Goal: Navigation & Orientation: Go to known website

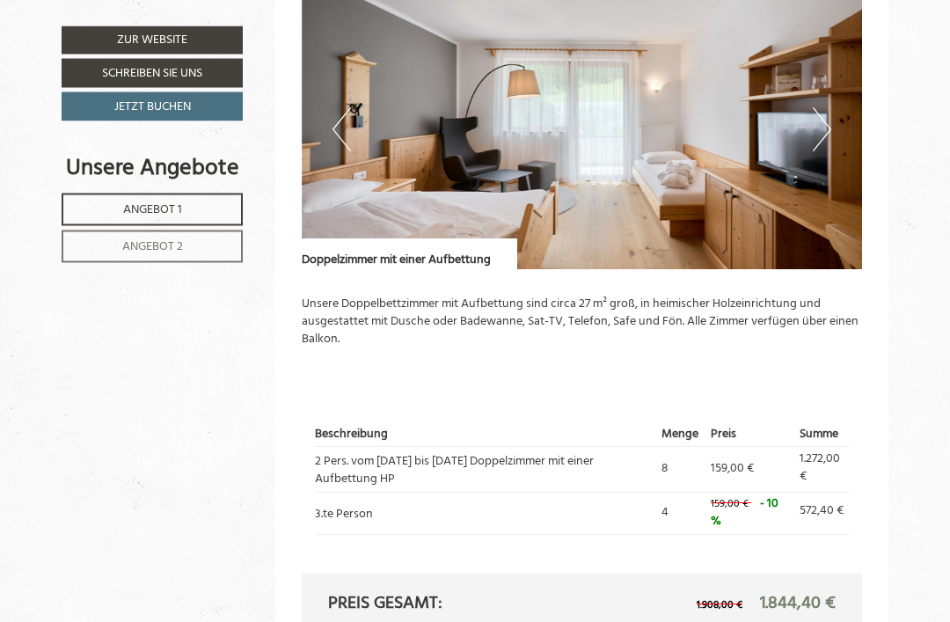
scroll to position [1081, 0]
click at [830, 124] on button "Next" at bounding box center [821, 129] width 18 height 44
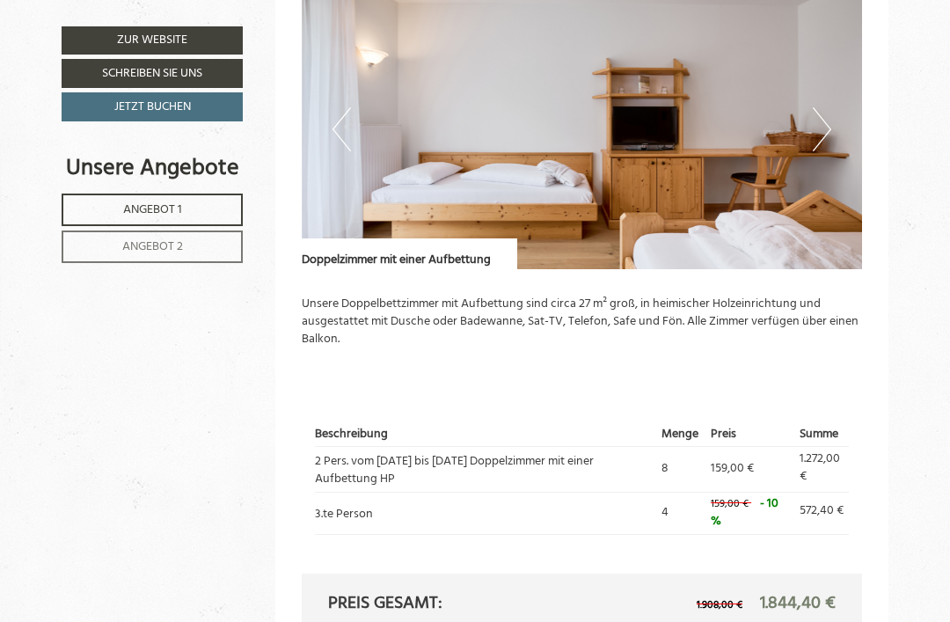
click at [832, 121] on img at bounding box center [582, 129] width 561 height 281
click at [822, 122] on button "Next" at bounding box center [821, 129] width 18 height 44
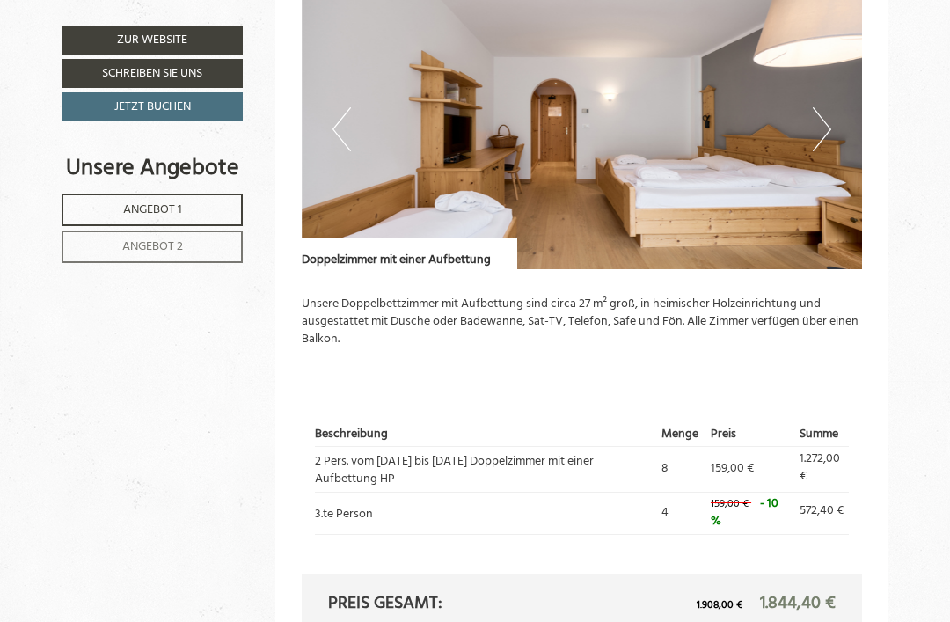
click at [823, 124] on button "Next" at bounding box center [821, 129] width 18 height 44
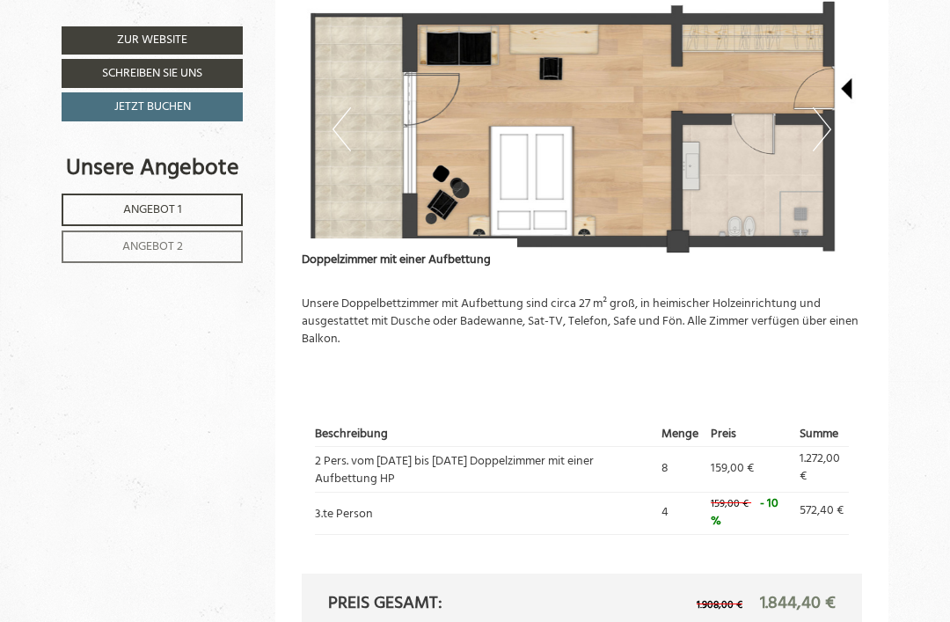
click at [824, 126] on button "Next" at bounding box center [821, 129] width 18 height 44
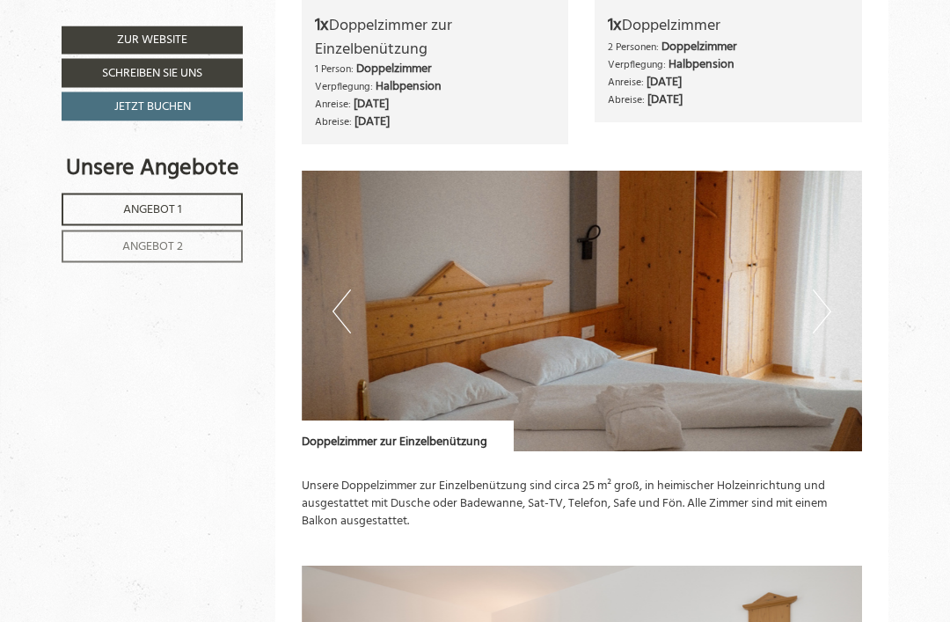
scroll to position [1937, 0]
click at [829, 289] on button "Next" at bounding box center [821, 311] width 18 height 44
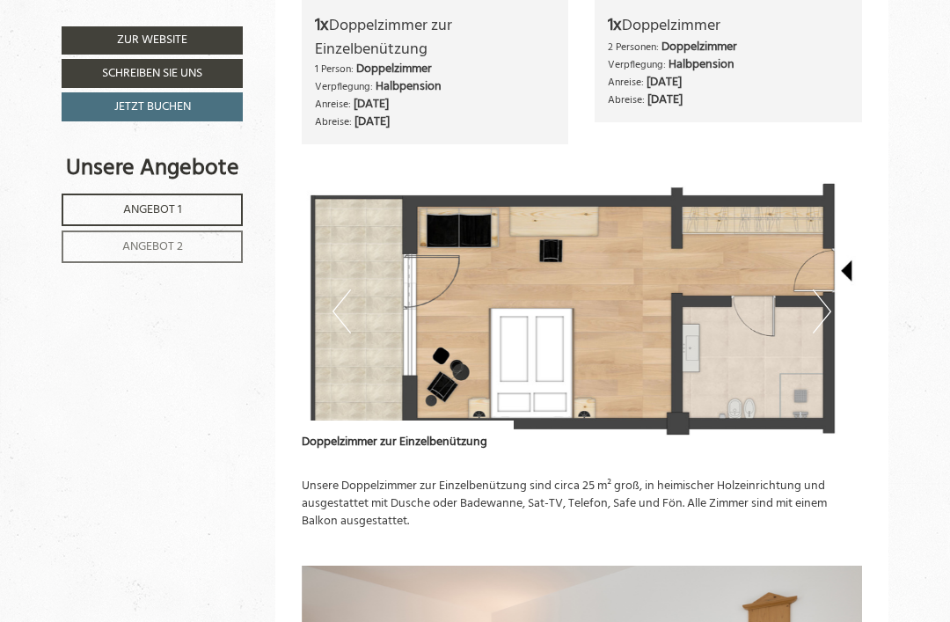
click at [830, 289] on button "Next" at bounding box center [821, 311] width 18 height 44
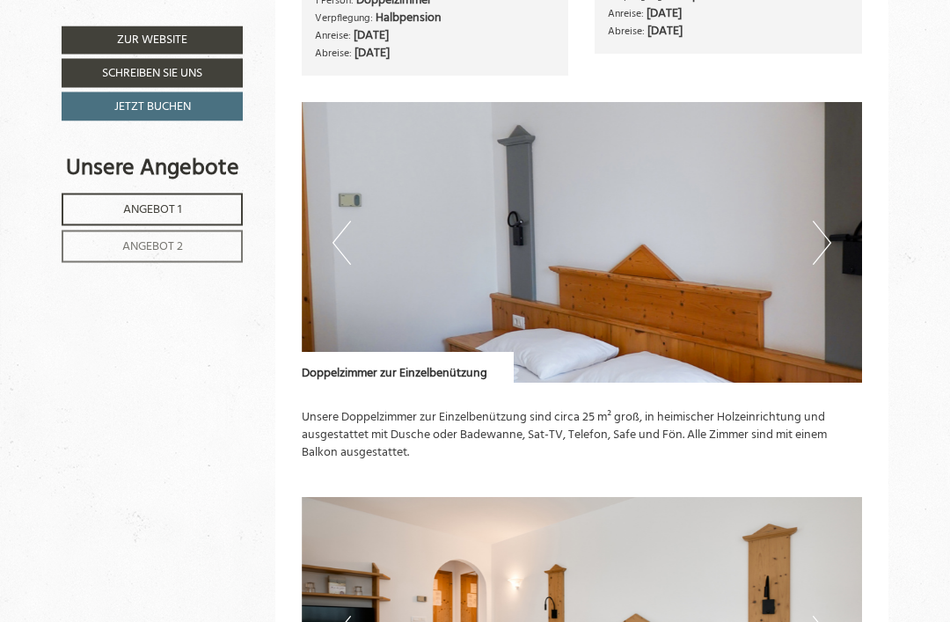
scroll to position [2006, 0]
click at [833, 230] on img at bounding box center [582, 242] width 561 height 281
click at [827, 221] on button "Next" at bounding box center [821, 243] width 18 height 44
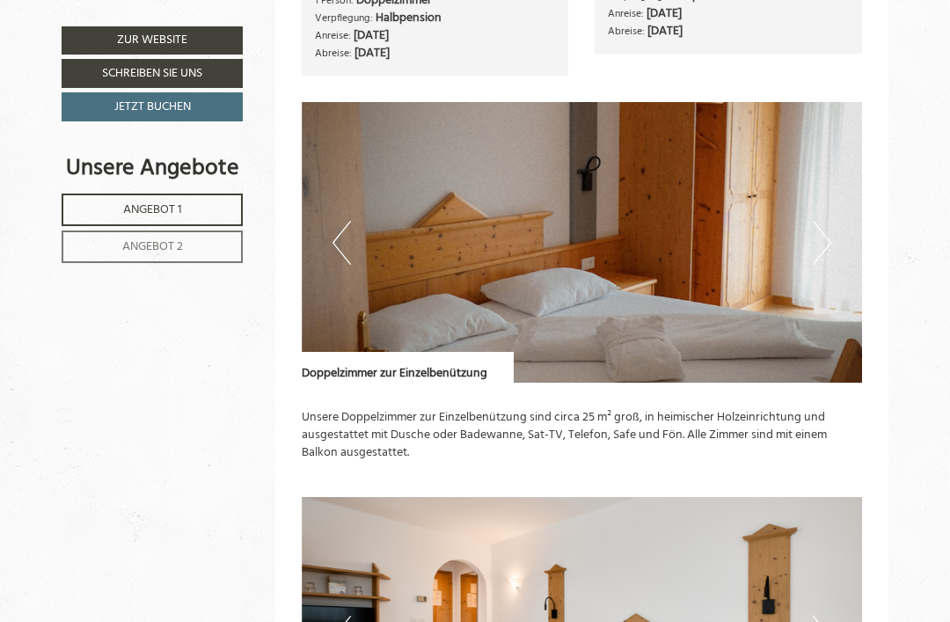
click at [827, 221] on button "Next" at bounding box center [821, 243] width 18 height 44
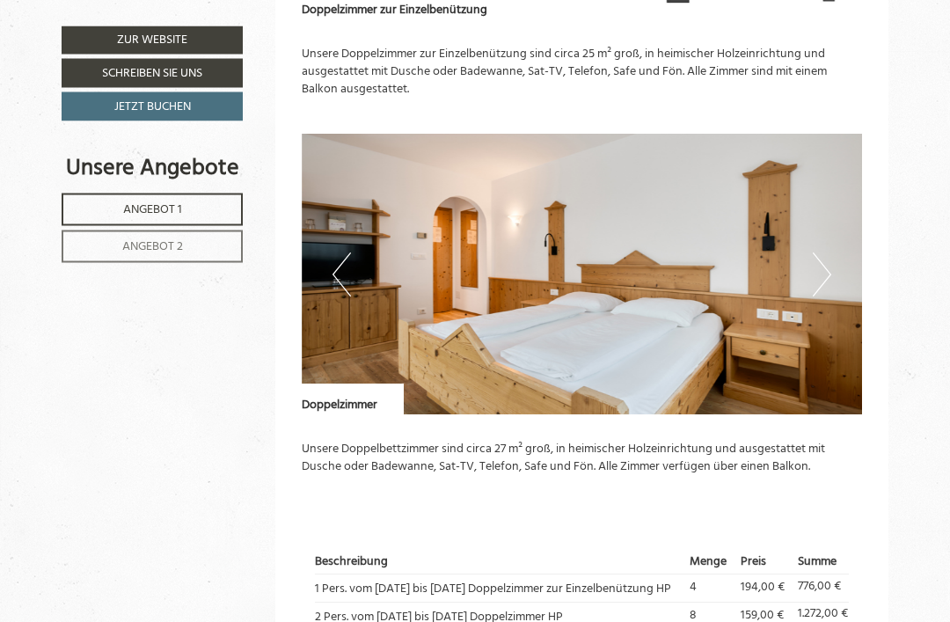
scroll to position [2369, 0]
click at [826, 252] on button "Next" at bounding box center [821, 274] width 18 height 44
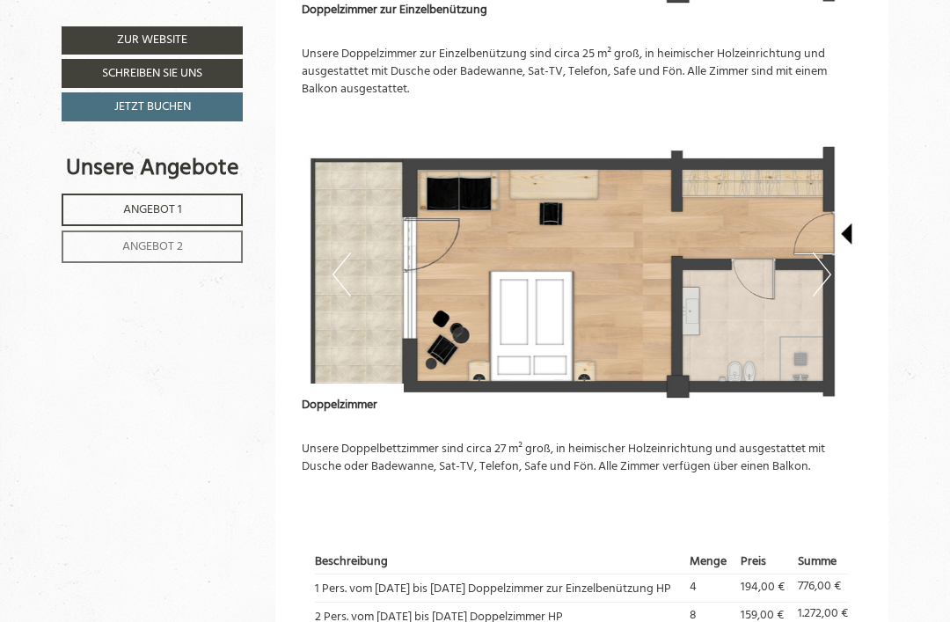
click at [823, 252] on button "Next" at bounding box center [821, 274] width 18 height 44
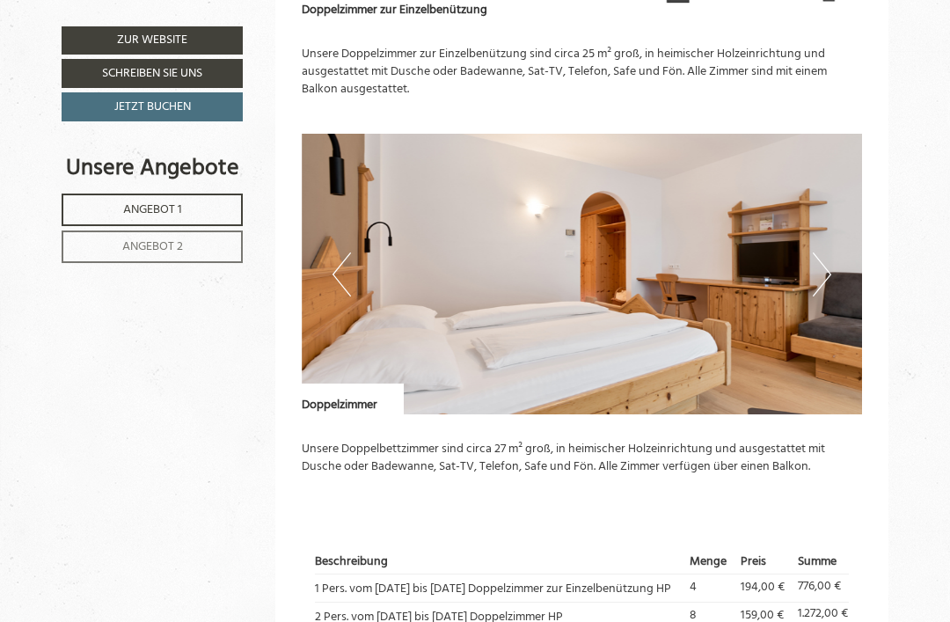
click at [834, 242] on img at bounding box center [582, 274] width 561 height 281
click at [827, 252] on button "Next" at bounding box center [821, 274] width 18 height 44
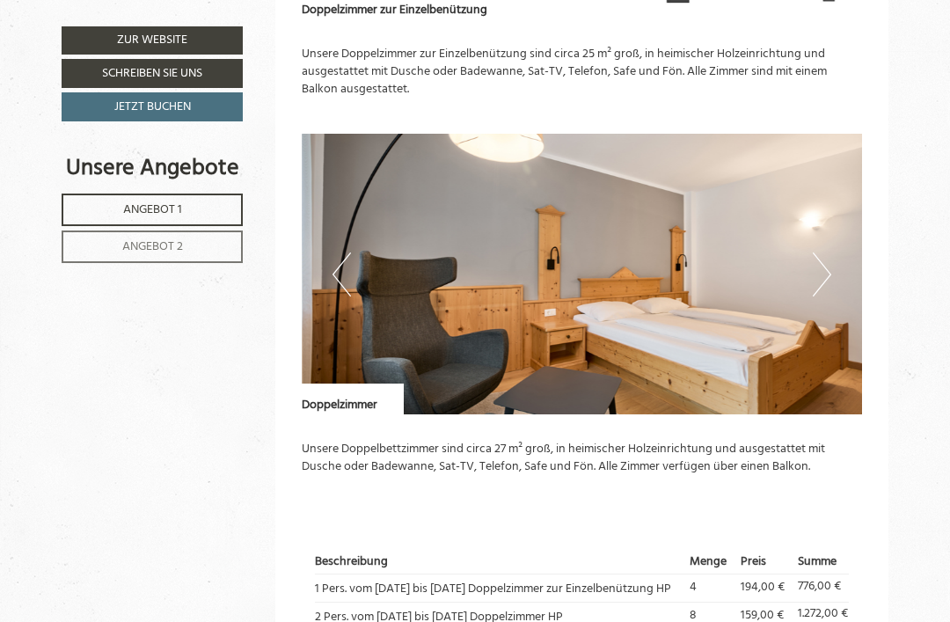
click at [836, 243] on img at bounding box center [582, 274] width 561 height 281
click at [822, 252] on button "Next" at bounding box center [821, 274] width 18 height 44
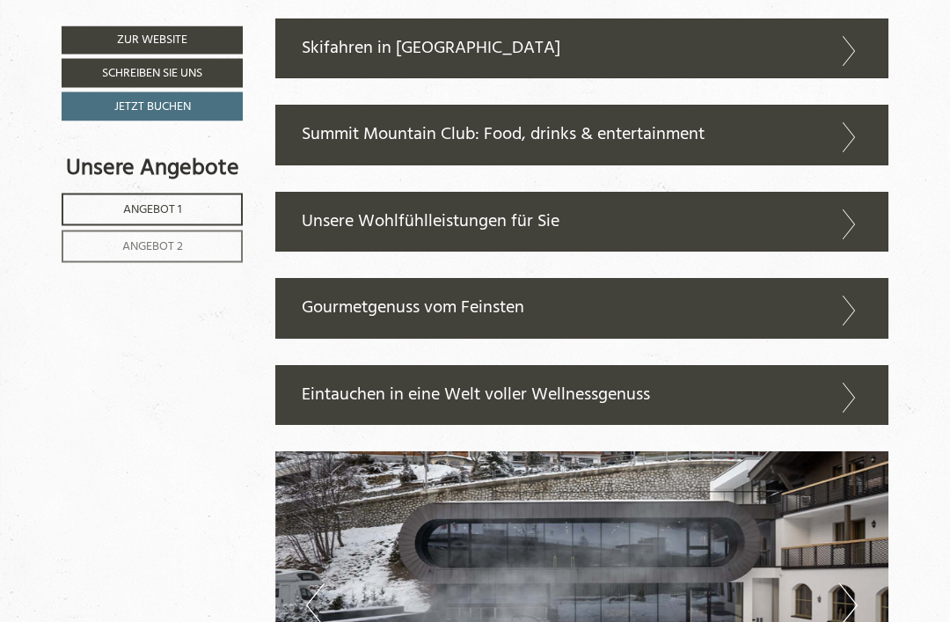
scroll to position [3293, 0]
click at [848, 209] on icon at bounding box center [849, 224] width 26 height 30
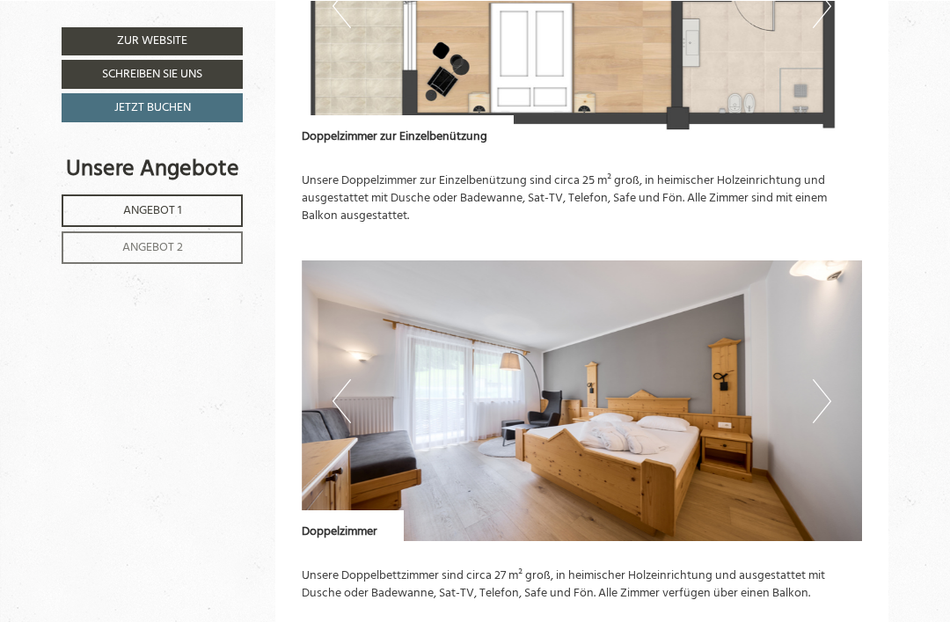
scroll to position [2242, 0]
click at [826, 379] on button "Next" at bounding box center [821, 401] width 18 height 44
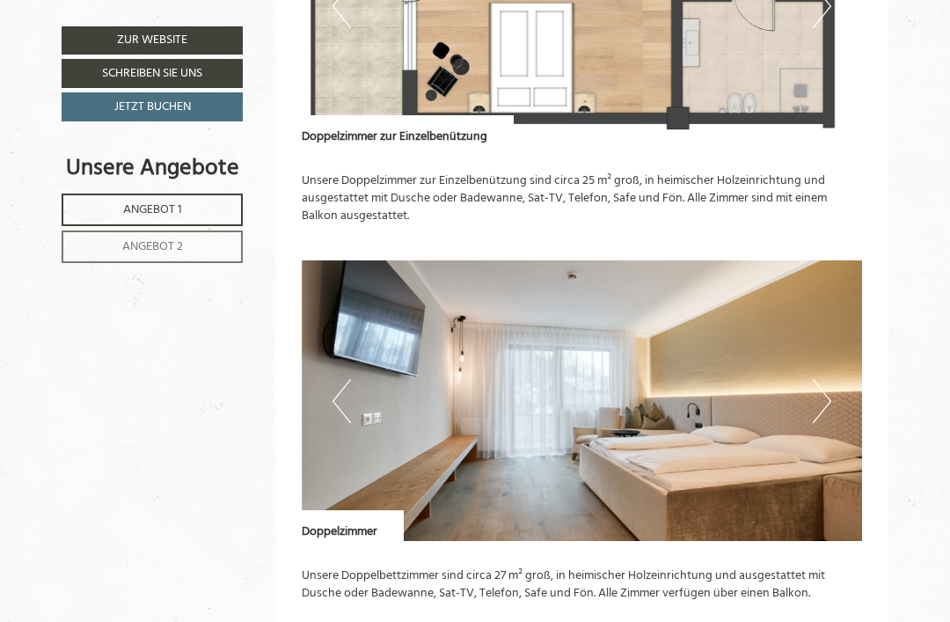
click at [880, 360] on div "Angebot 2 von 2 Angebot 2 1x Doppelzimmer zur Einzelbenützung 1 Person: Doppelz…" at bounding box center [582, 258] width 614 height 1357
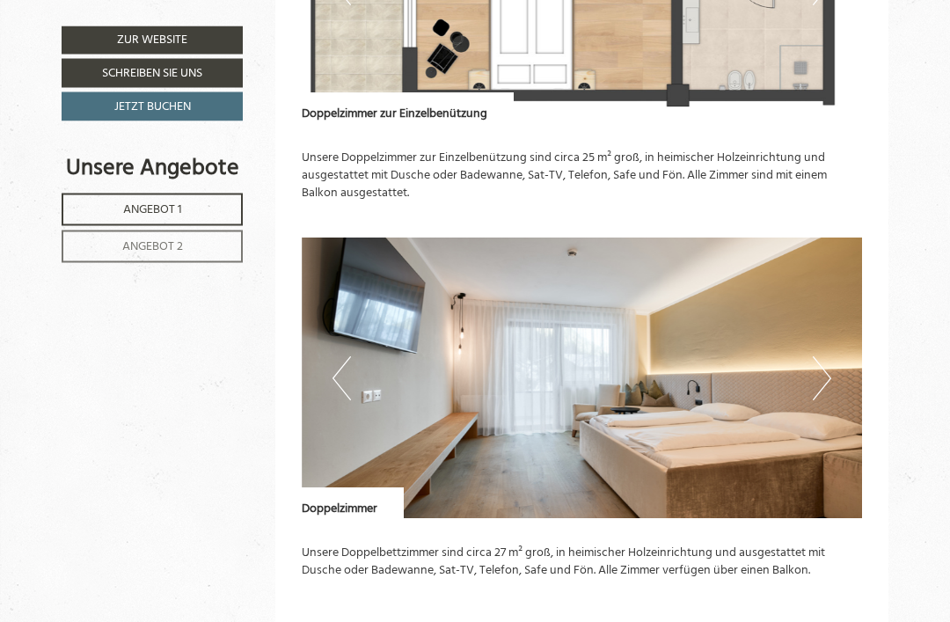
scroll to position [2275, 0]
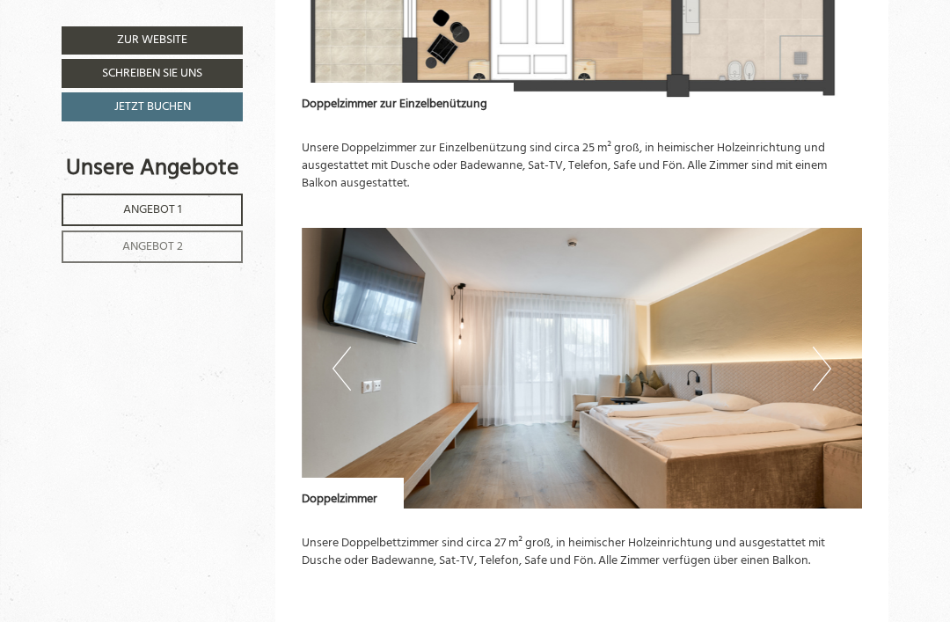
click at [839, 348] on img at bounding box center [582, 368] width 561 height 281
click at [826, 346] on button "Next" at bounding box center [821, 368] width 18 height 44
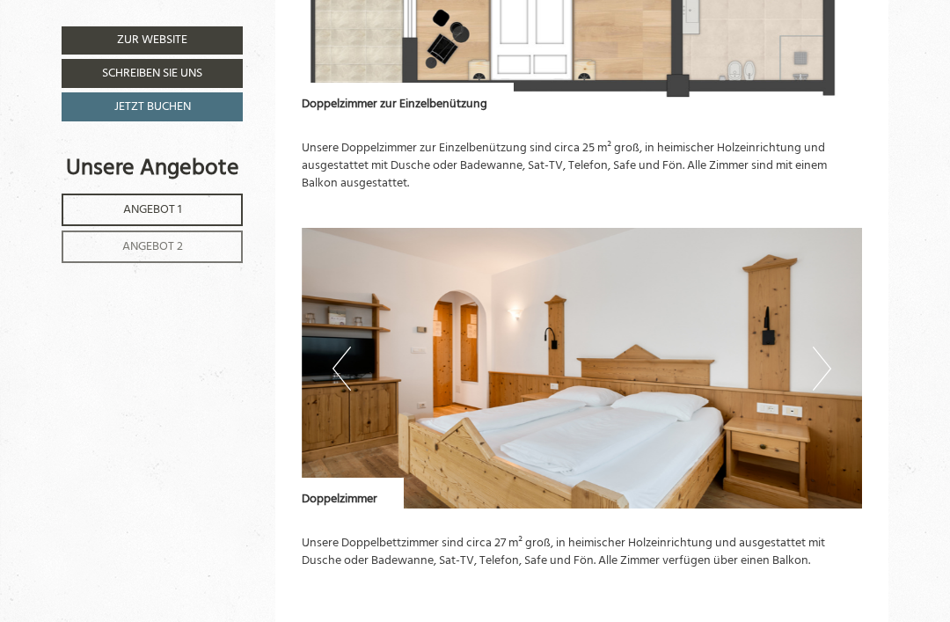
click at [829, 346] on button "Next" at bounding box center [821, 368] width 18 height 44
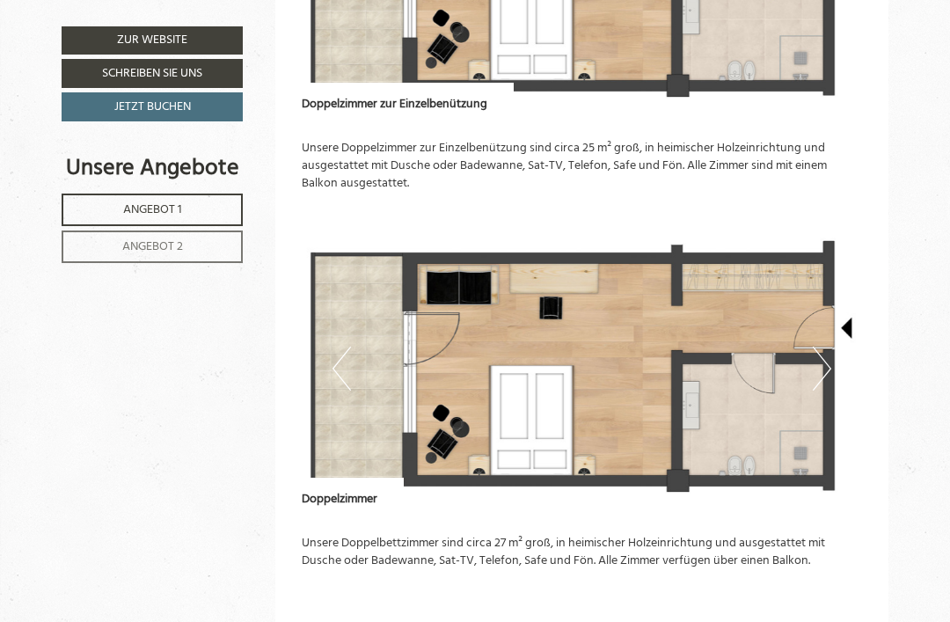
click at [836, 333] on img at bounding box center [582, 368] width 561 height 281
click at [821, 346] on button "Next" at bounding box center [821, 368] width 18 height 44
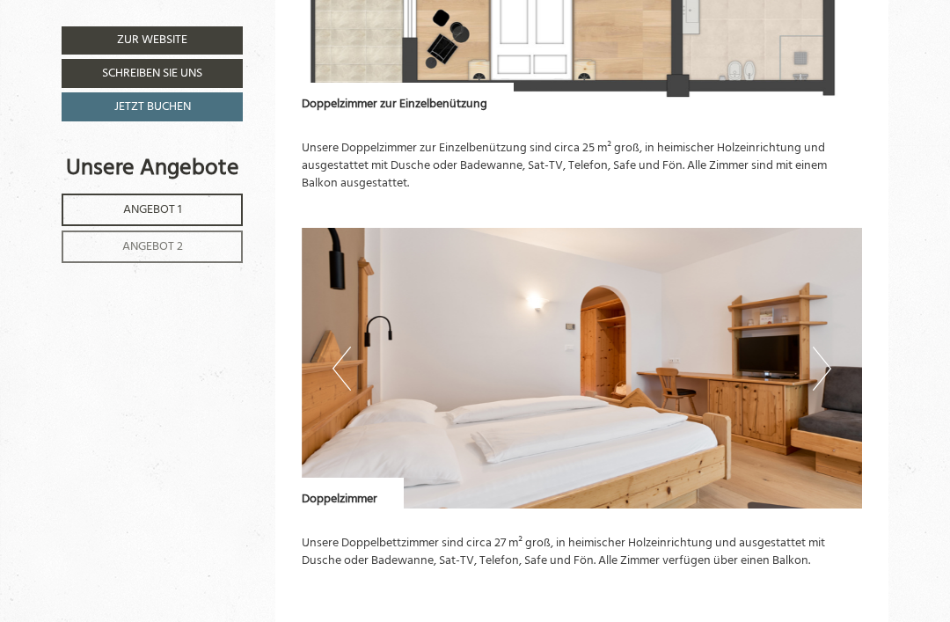
click at [833, 345] on img at bounding box center [582, 368] width 561 height 281
click at [824, 346] on button "Next" at bounding box center [821, 368] width 18 height 44
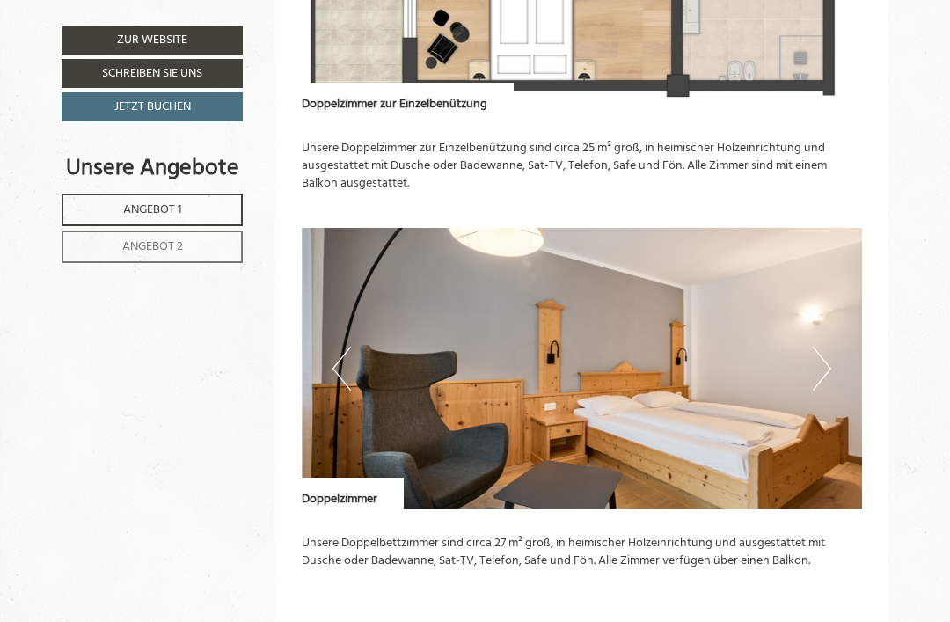
click at [836, 350] on img at bounding box center [582, 368] width 561 height 281
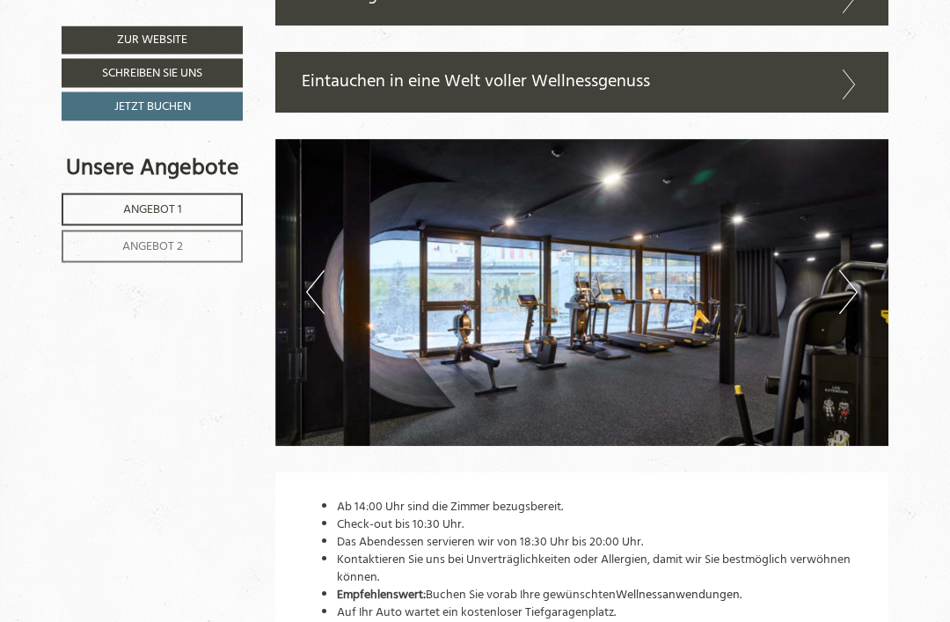
scroll to position [4145, 0]
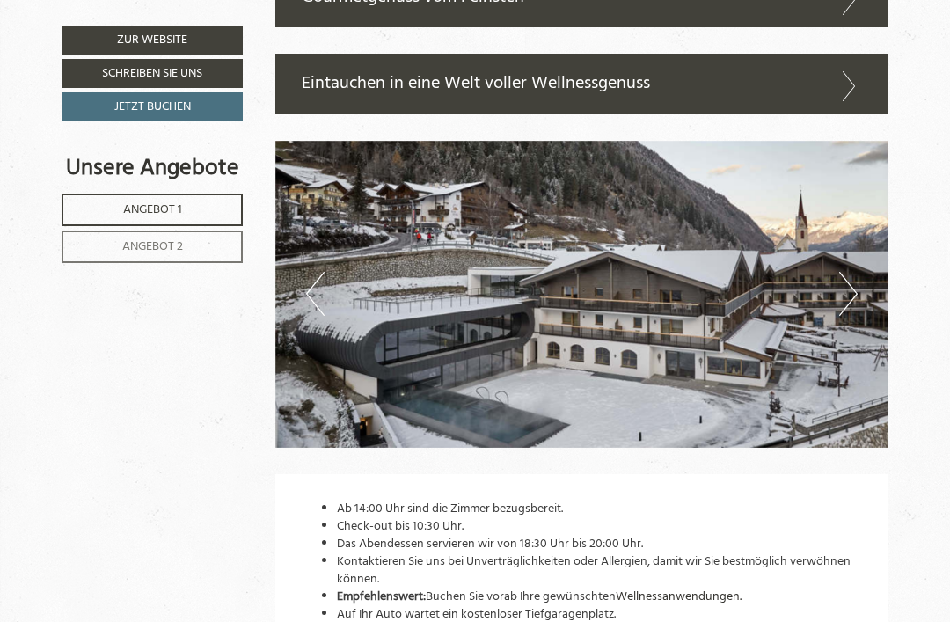
click at [851, 272] on button "Next" at bounding box center [848, 294] width 18 height 44
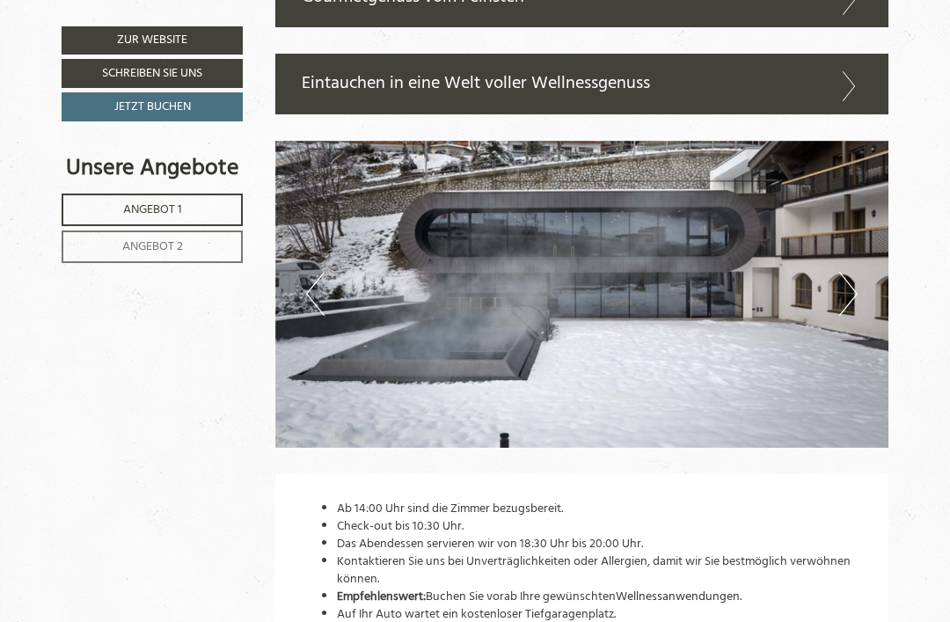
click at [857, 254] on img at bounding box center [582, 294] width 614 height 307
click at [853, 272] on button "Next" at bounding box center [848, 294] width 18 height 44
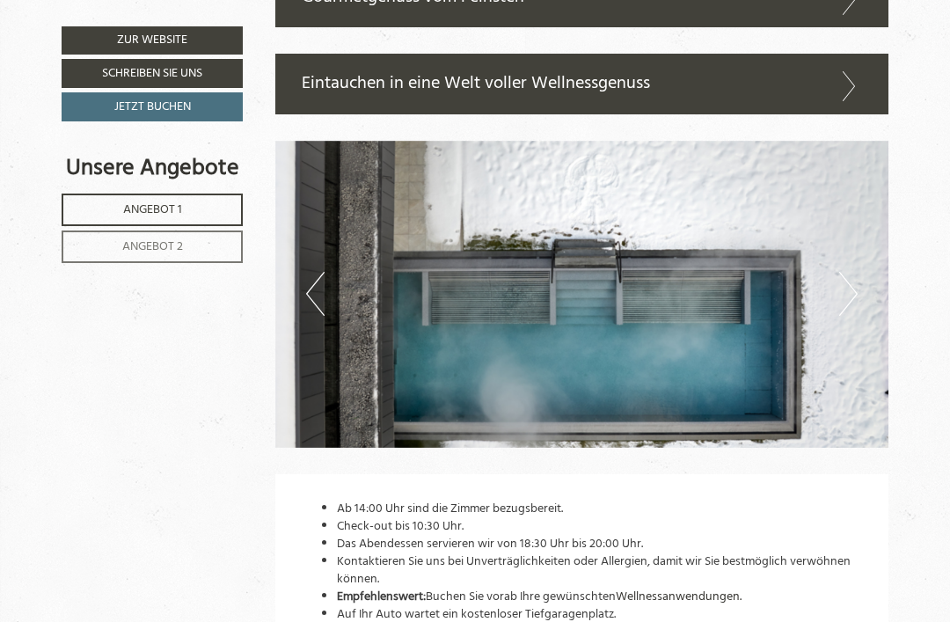
click at [863, 263] on img at bounding box center [582, 294] width 614 height 307
click at [863, 259] on img at bounding box center [582, 294] width 614 height 307
click at [815, 371] on img at bounding box center [582, 294] width 614 height 307
click at [835, 265] on img at bounding box center [582, 294] width 614 height 307
click at [866, 251] on img at bounding box center [582, 294] width 614 height 307
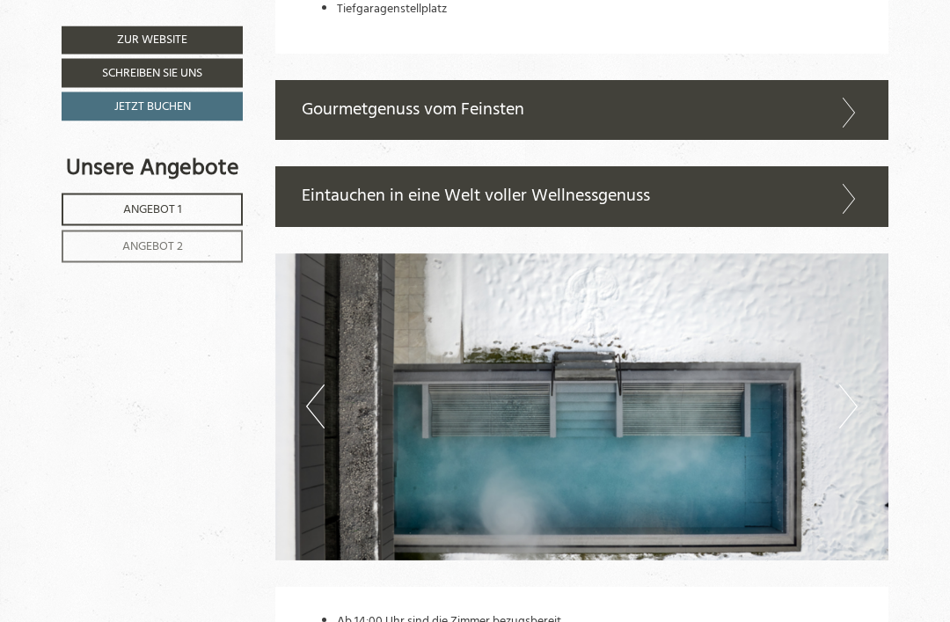
click at [844, 385] on button "Next" at bounding box center [848, 407] width 18 height 44
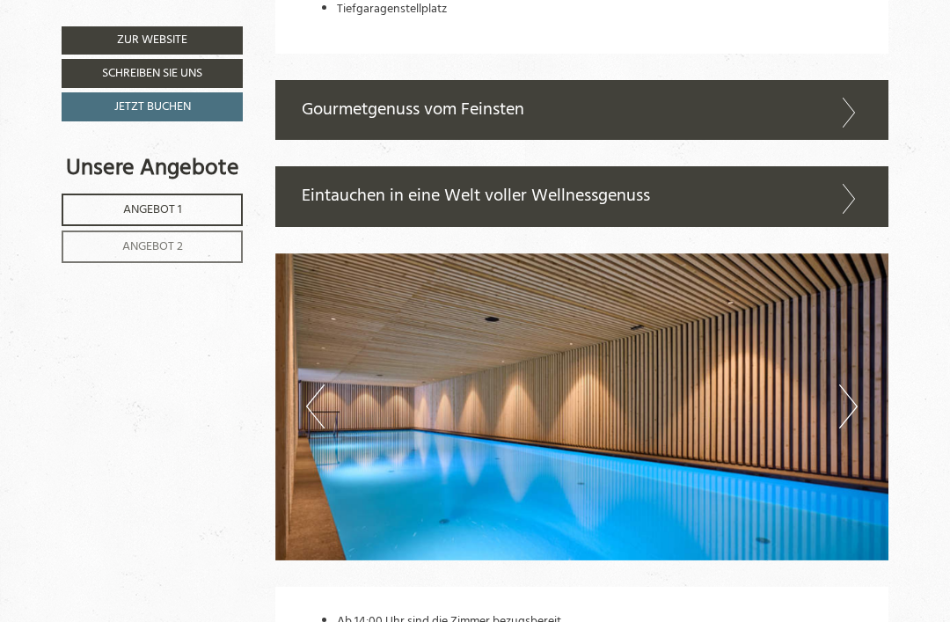
click at [852, 384] on button "Next" at bounding box center [848, 406] width 18 height 44
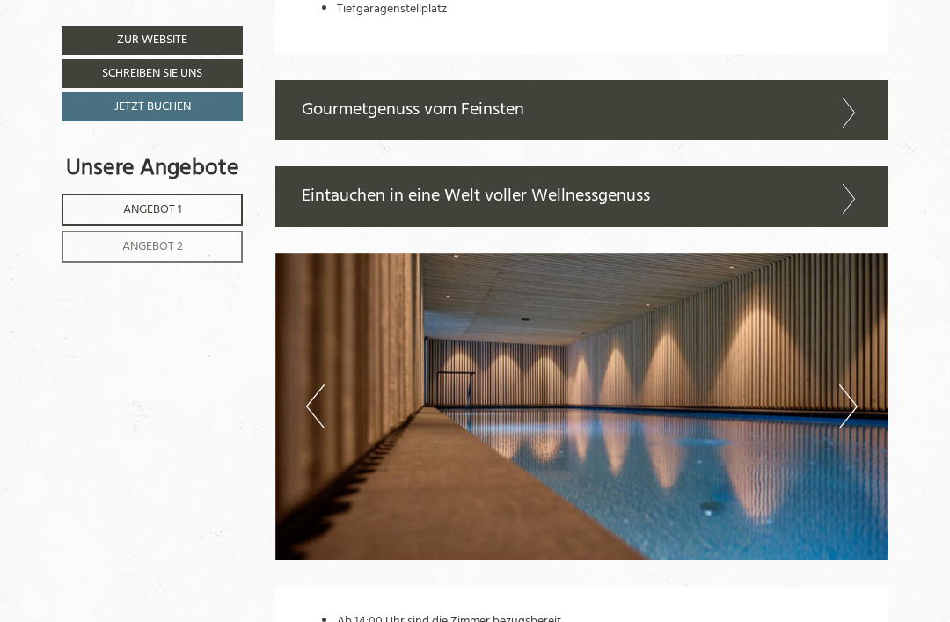
click at [860, 371] on img at bounding box center [582, 406] width 614 height 307
click at [848, 384] on button "Next" at bounding box center [848, 406] width 18 height 44
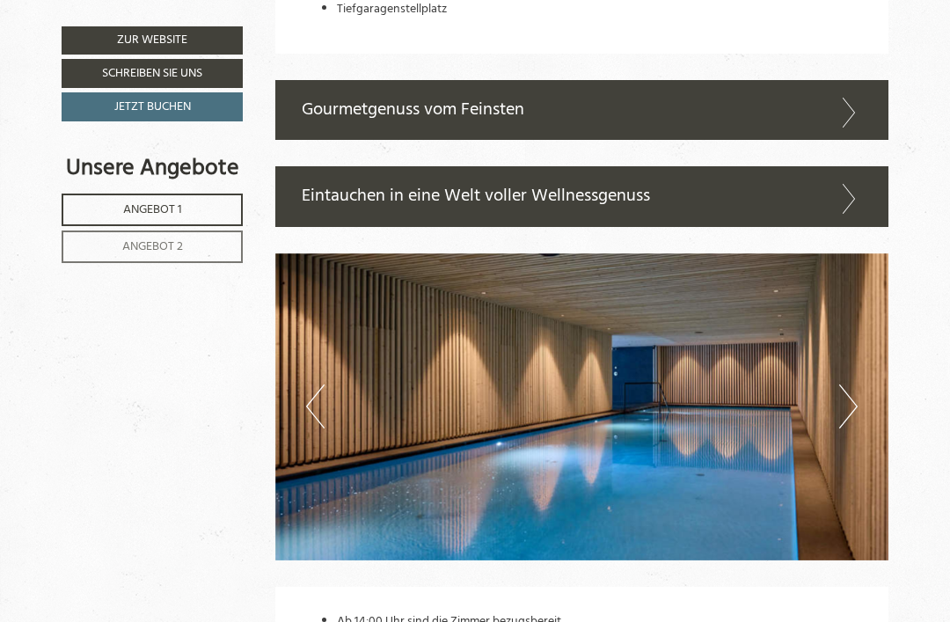
click at [848, 384] on button "Next" at bounding box center [848, 406] width 18 height 44
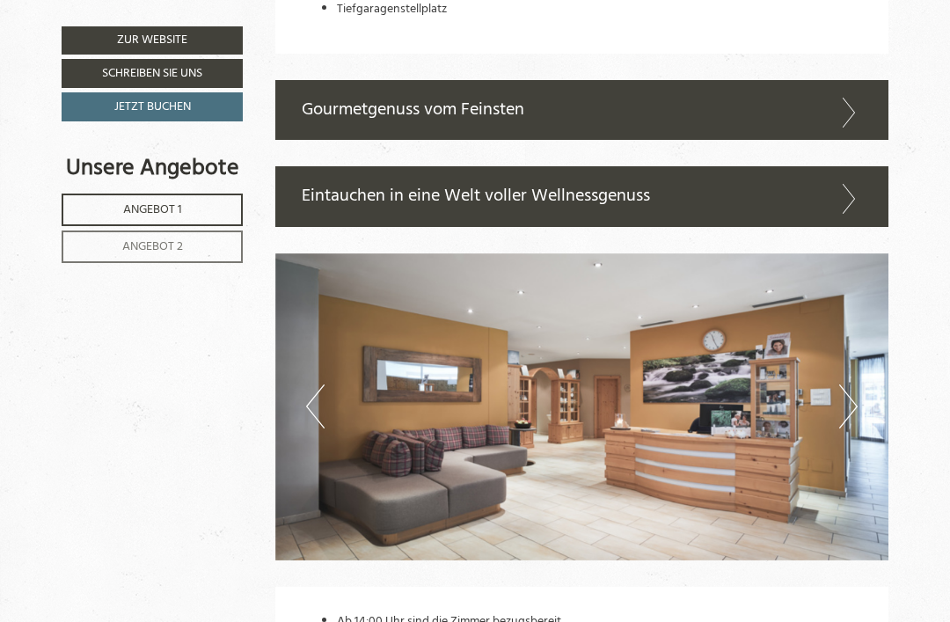
click at [856, 384] on button "Next" at bounding box center [848, 406] width 18 height 44
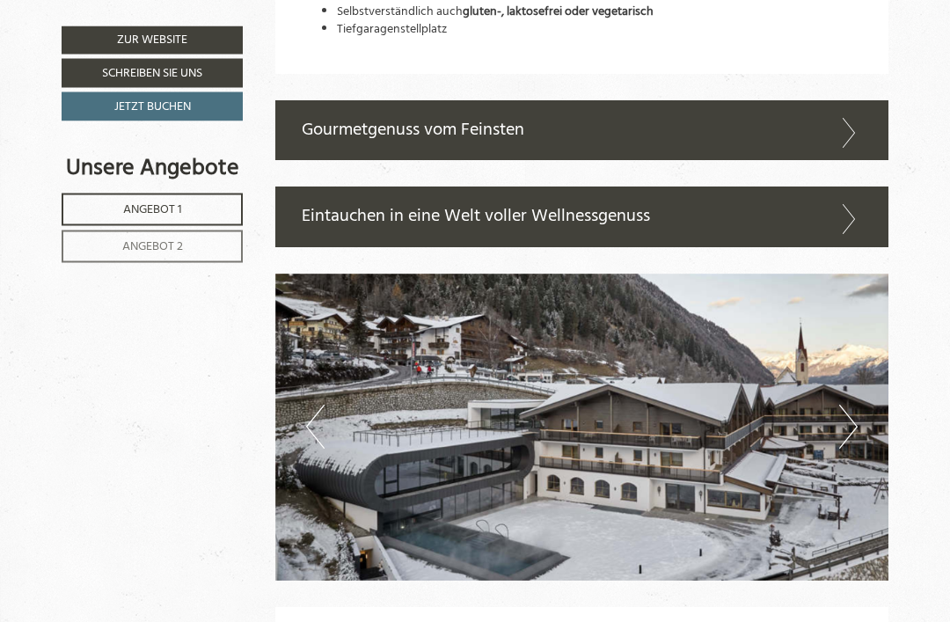
scroll to position [4012, 0]
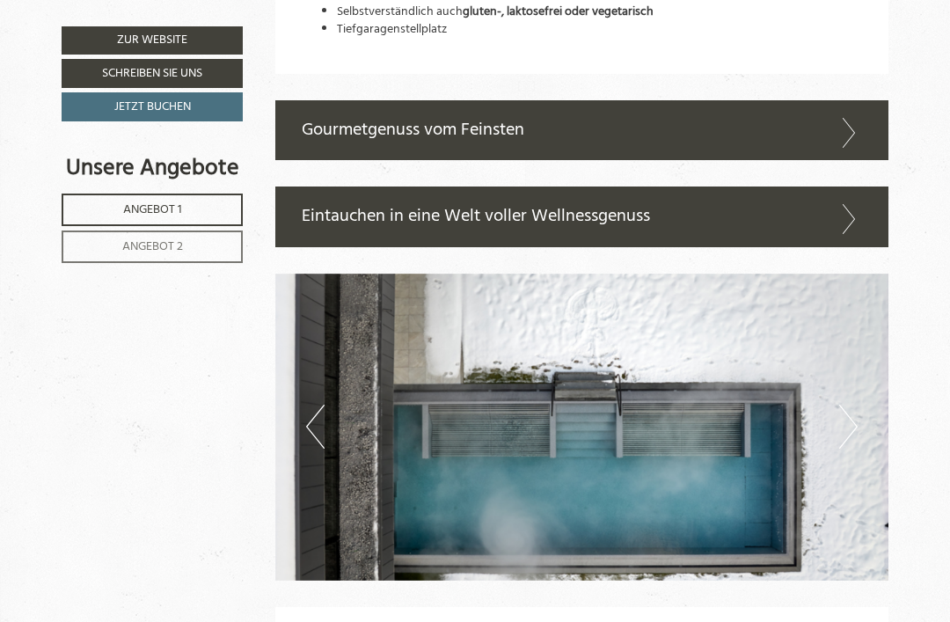
click at [849, 404] on button "Next" at bounding box center [848, 426] width 18 height 44
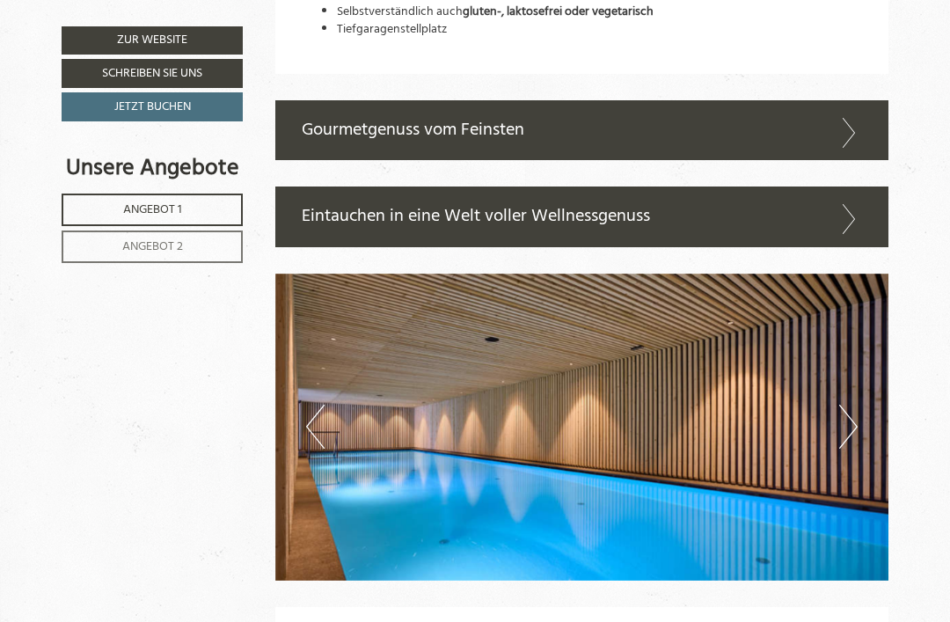
click at [851, 404] on button "Next" at bounding box center [848, 426] width 18 height 44
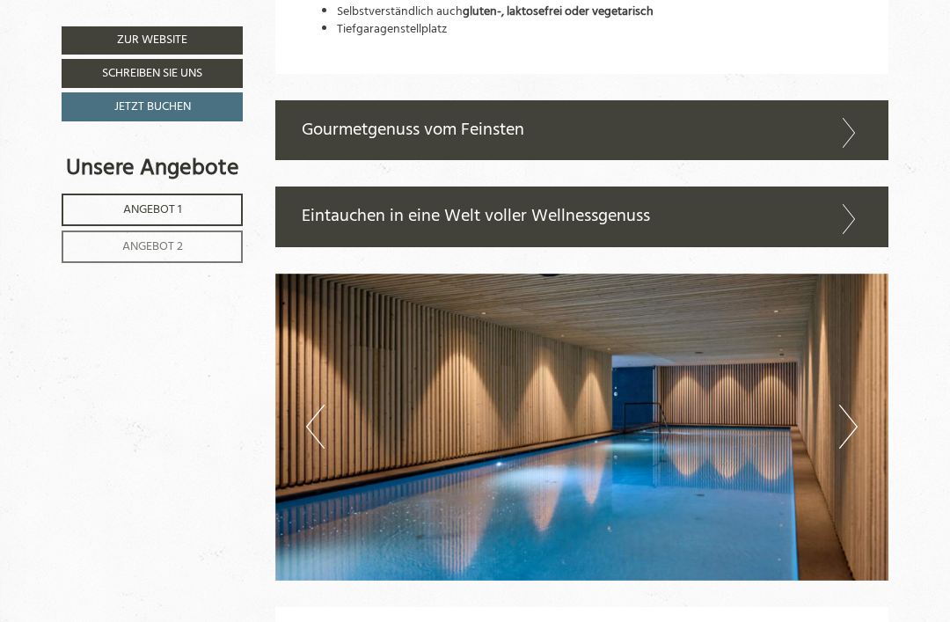
click at [860, 204] on icon at bounding box center [849, 219] width 26 height 30
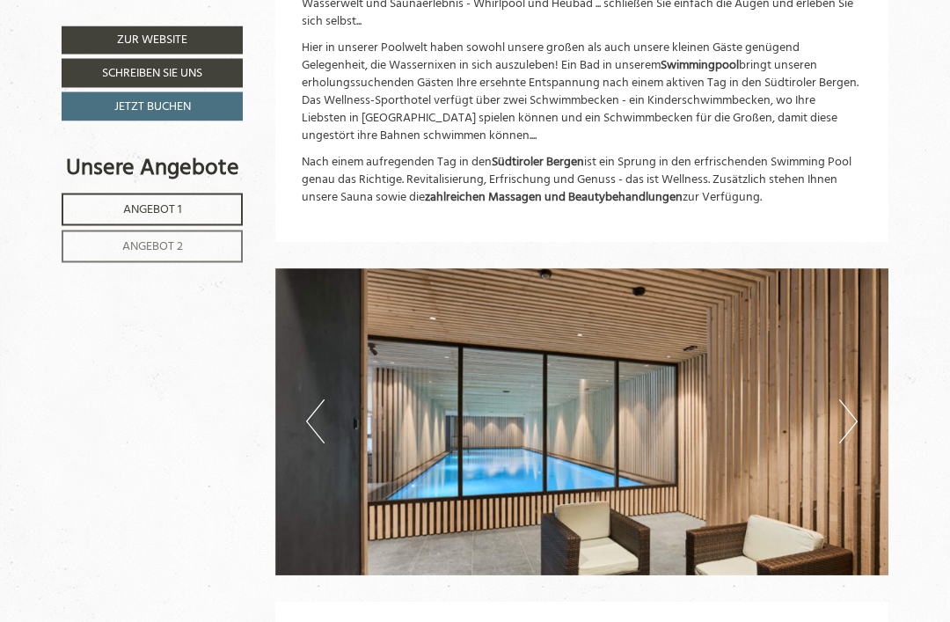
scroll to position [4754, 0]
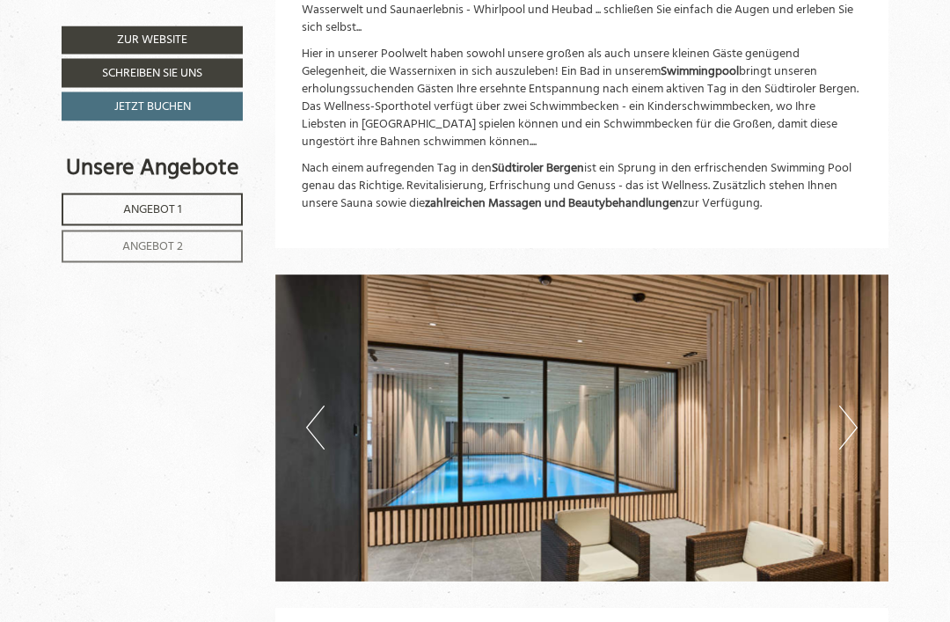
click at [865, 376] on img at bounding box center [582, 428] width 614 height 307
click at [862, 374] on img at bounding box center [582, 427] width 614 height 307
click at [860, 372] on img at bounding box center [582, 427] width 614 height 307
click at [865, 375] on img at bounding box center [582, 427] width 614 height 307
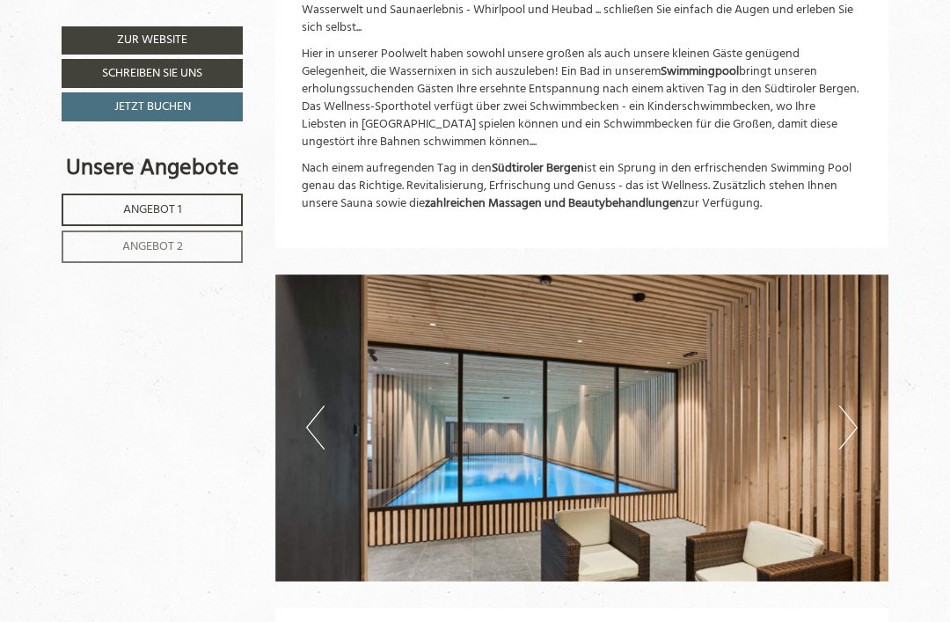
click at [299, 380] on img at bounding box center [582, 427] width 614 height 307
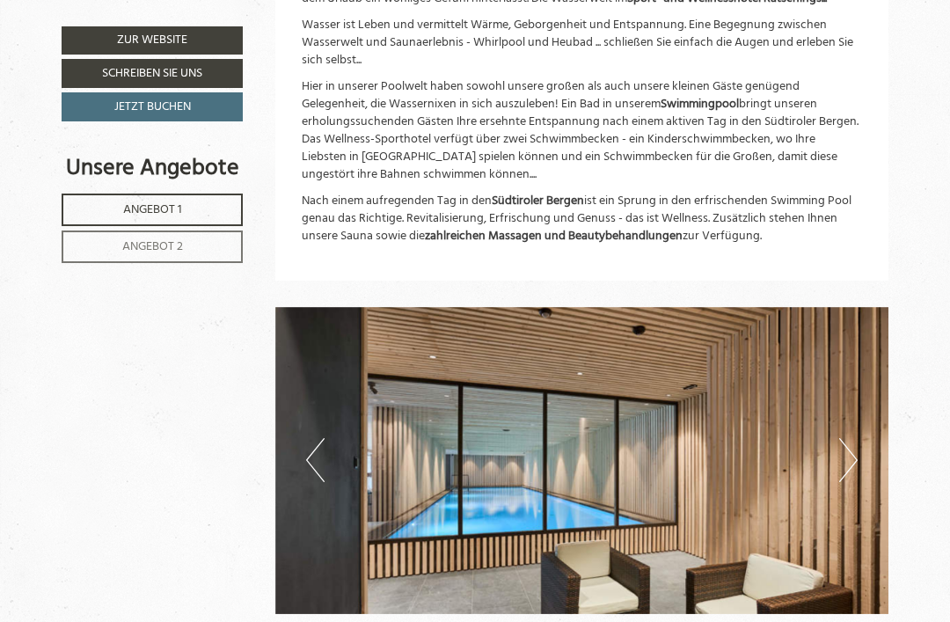
scroll to position [4721, 0]
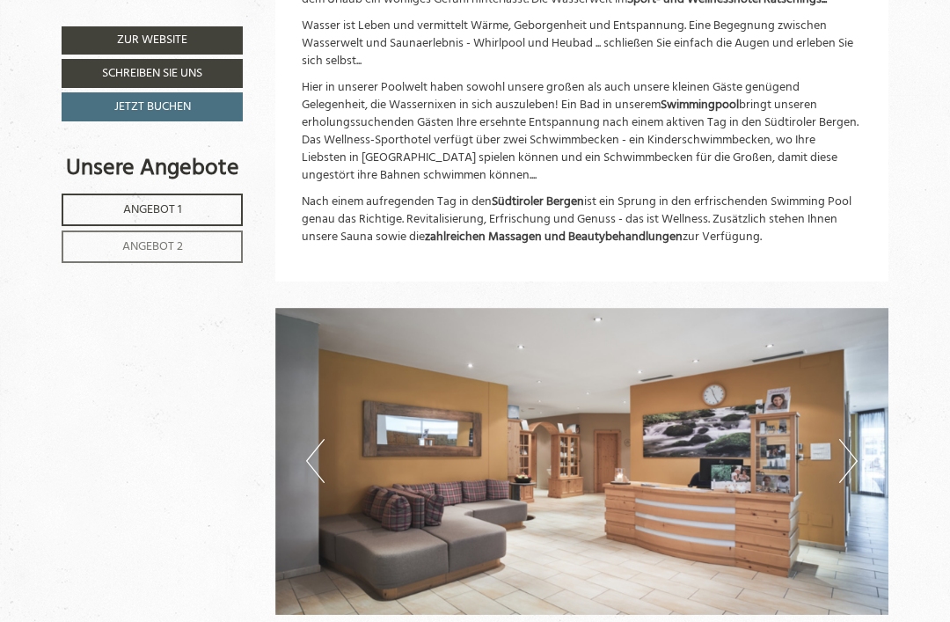
click at [309, 439] on button "Previous" at bounding box center [315, 461] width 18 height 44
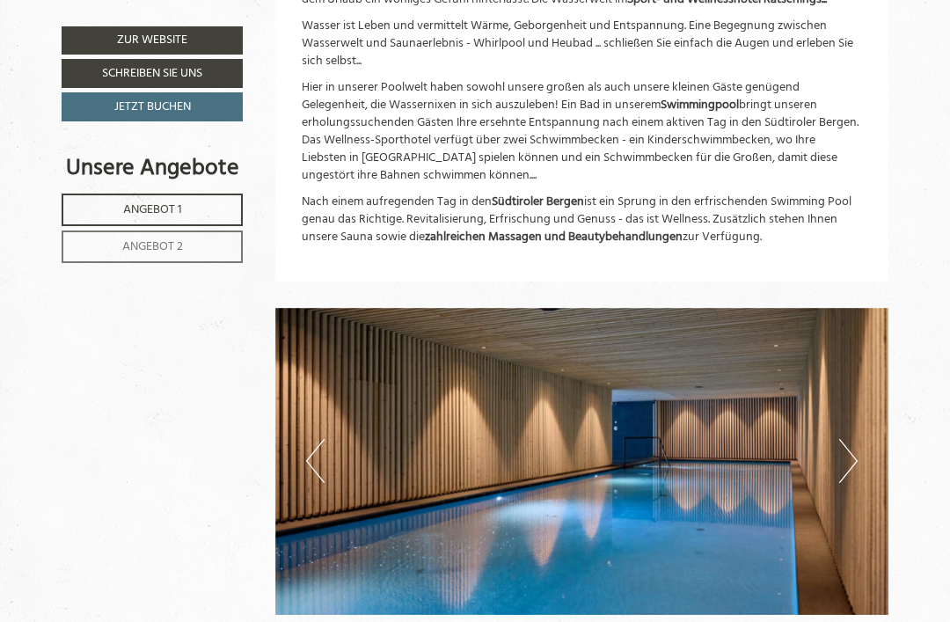
click at [312, 439] on button "Previous" at bounding box center [315, 461] width 18 height 44
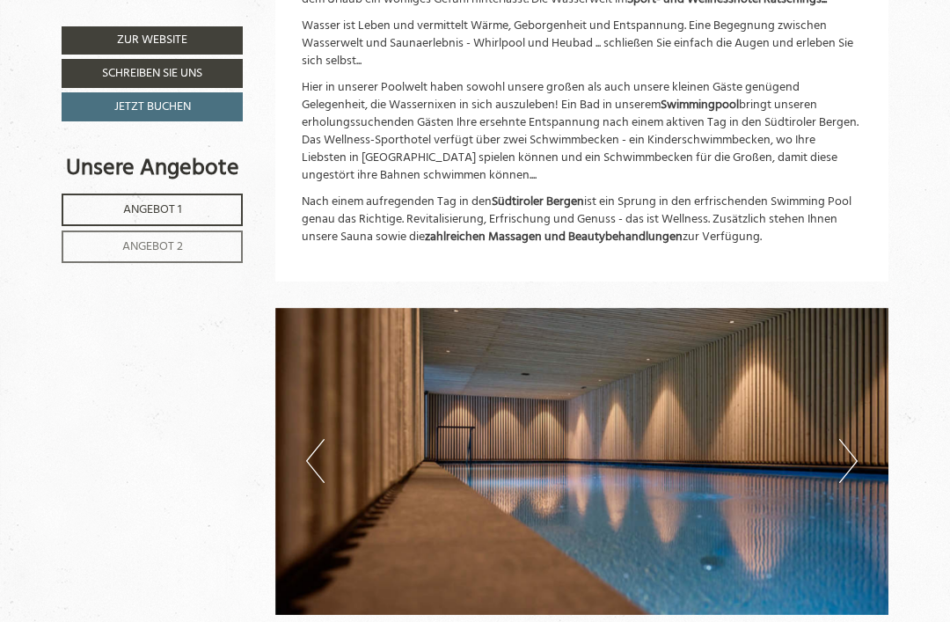
click at [303, 419] on img at bounding box center [582, 461] width 614 height 307
click at [310, 439] on button "Previous" at bounding box center [315, 461] width 18 height 44
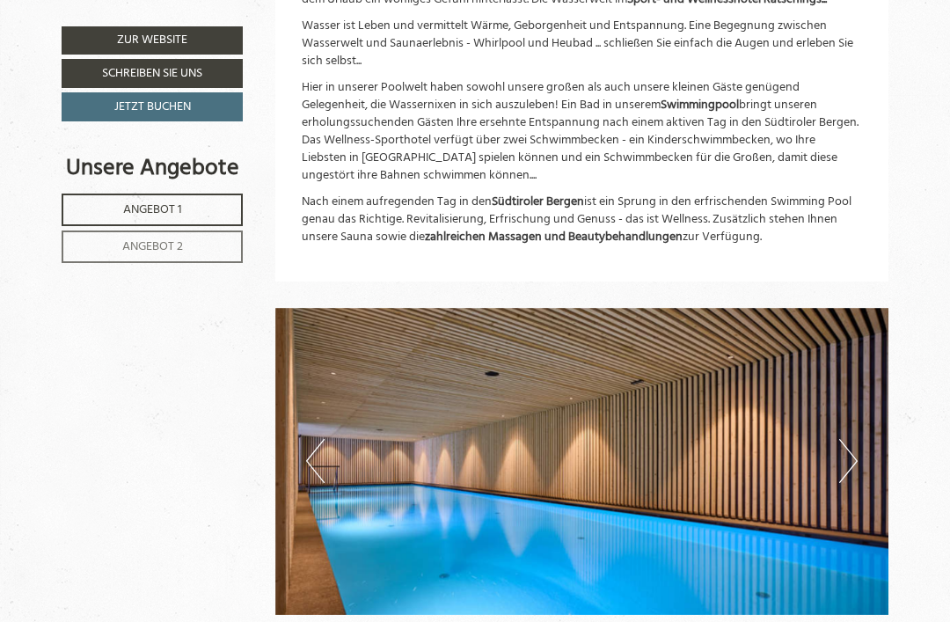
click at [315, 439] on button "Previous" at bounding box center [315, 461] width 18 height 44
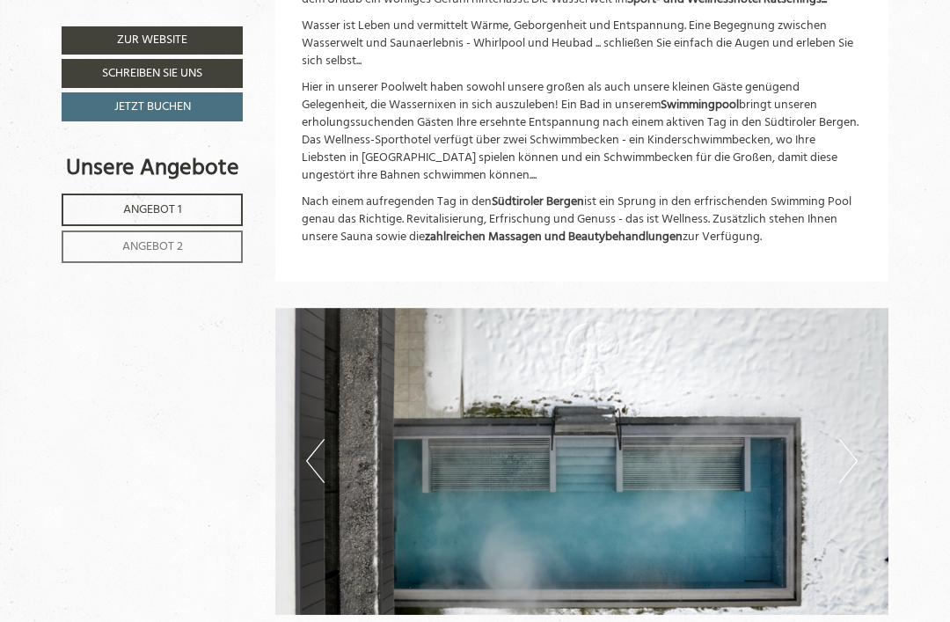
click at [314, 439] on button "Previous" at bounding box center [315, 461] width 18 height 44
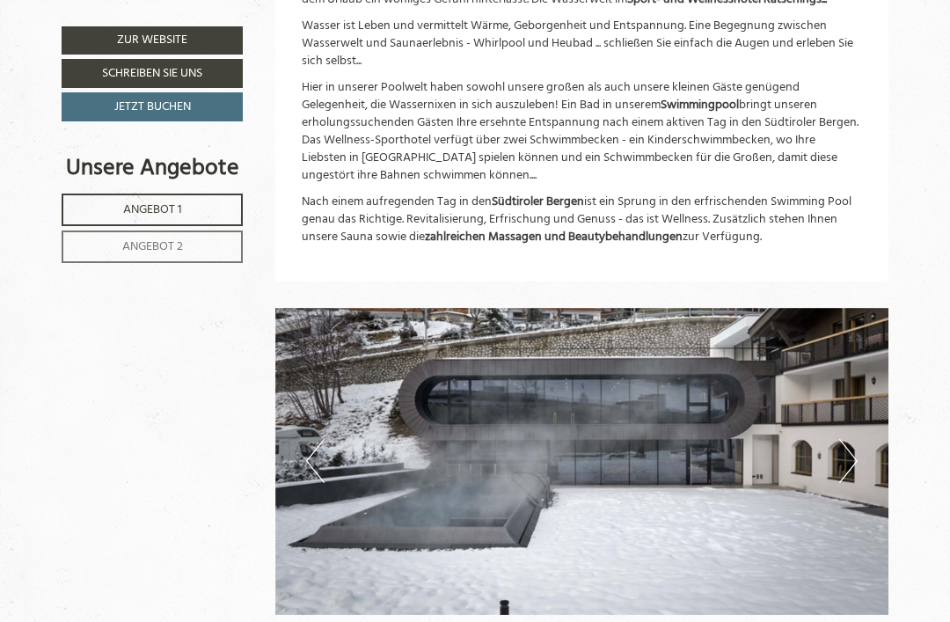
click at [315, 439] on button "Previous" at bounding box center [315, 461] width 18 height 44
click at [316, 439] on button "Previous" at bounding box center [315, 461] width 18 height 44
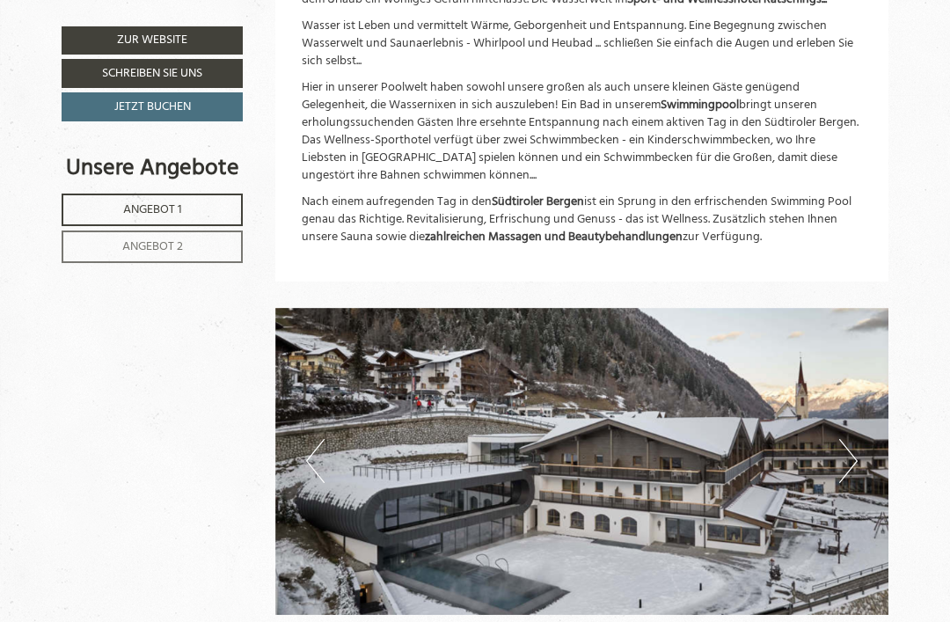
click at [315, 439] on button "Previous" at bounding box center [315, 461] width 18 height 44
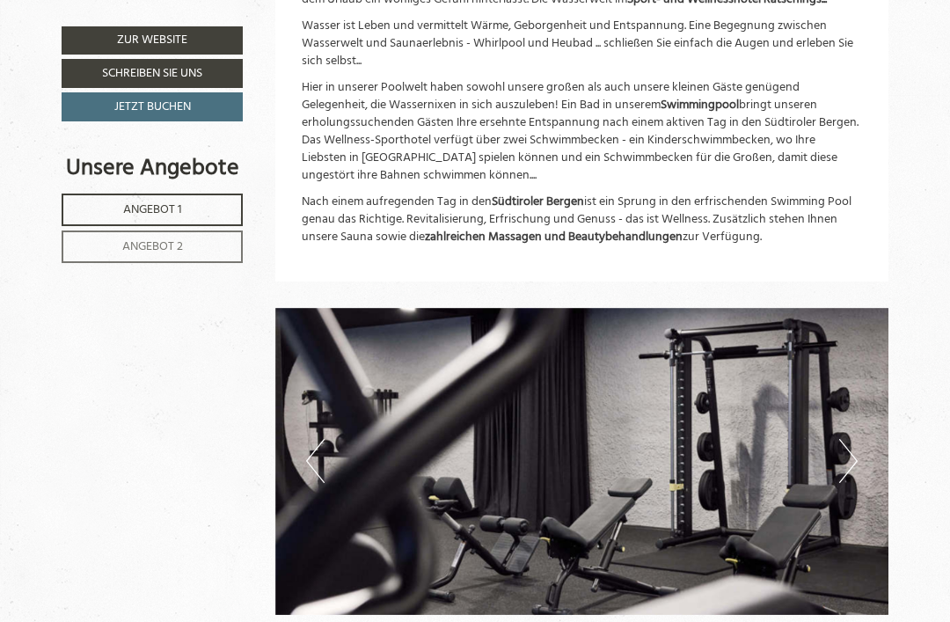
click at [313, 439] on button "Previous" at bounding box center [315, 461] width 18 height 44
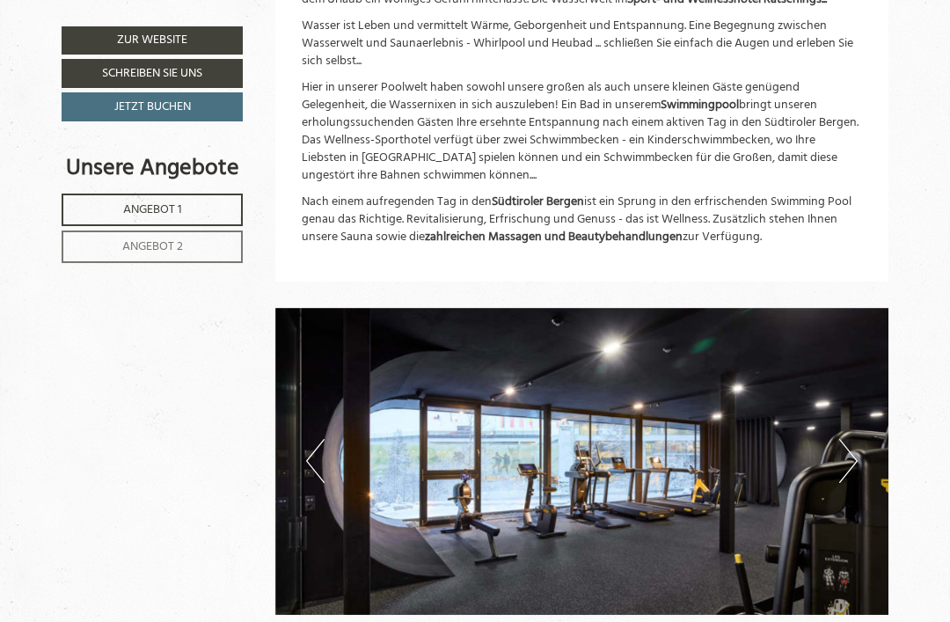
click at [306, 439] on button "Previous" at bounding box center [315, 461] width 18 height 44
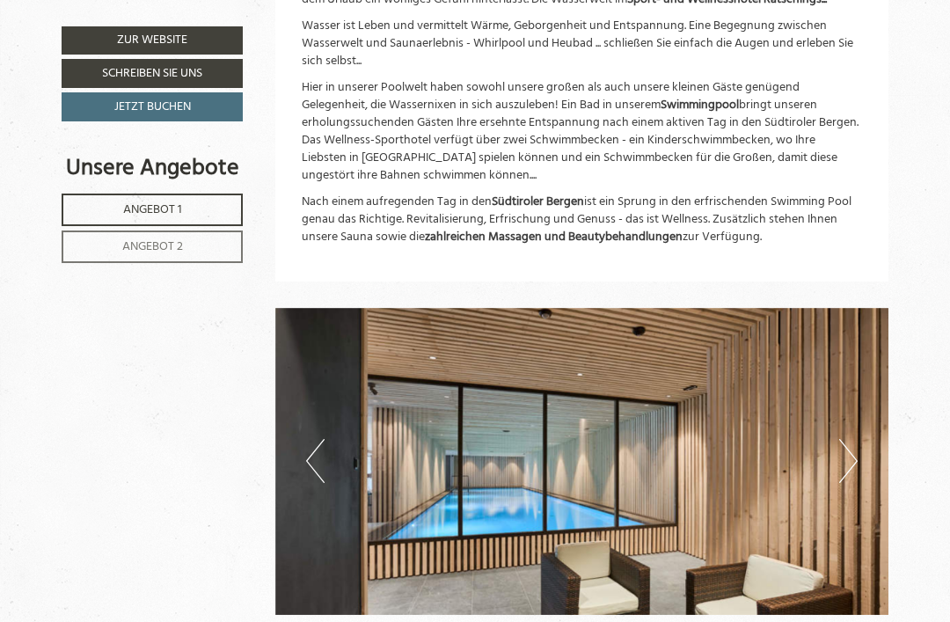
click at [314, 439] on button "Previous" at bounding box center [315, 461] width 18 height 44
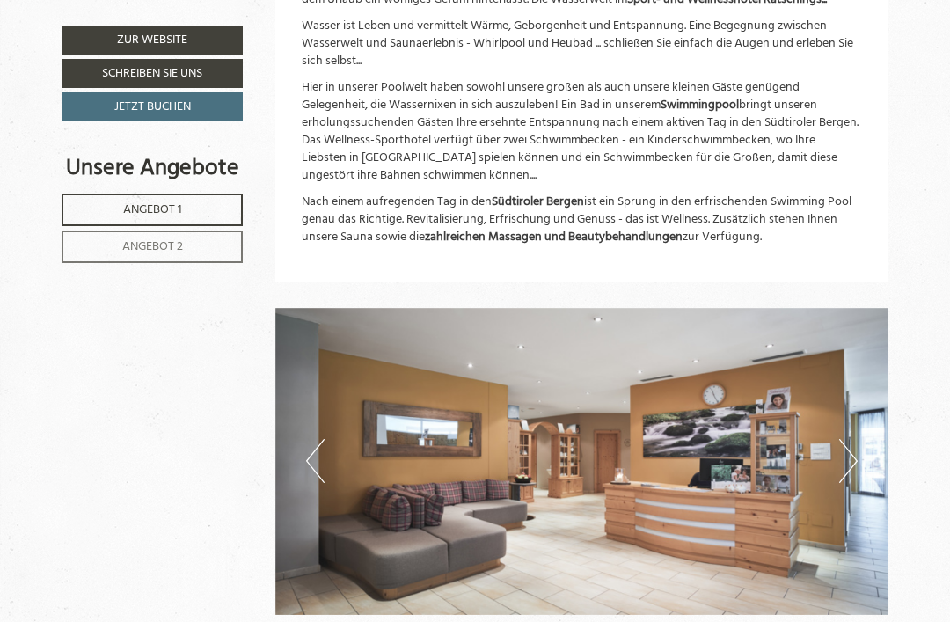
click at [302, 396] on img at bounding box center [582, 461] width 614 height 307
click at [317, 439] on button "Previous" at bounding box center [315, 461] width 18 height 44
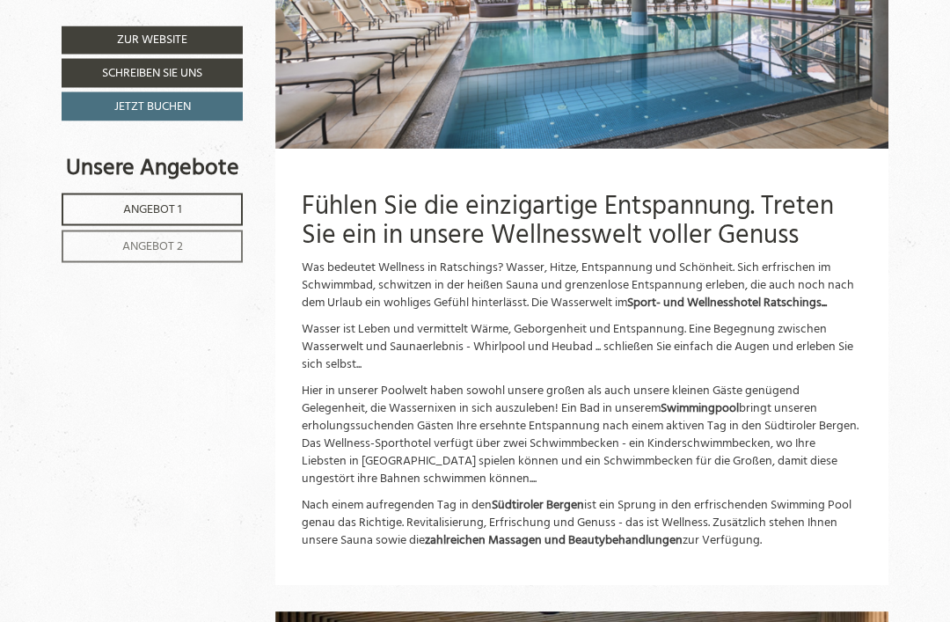
scroll to position [4419, 0]
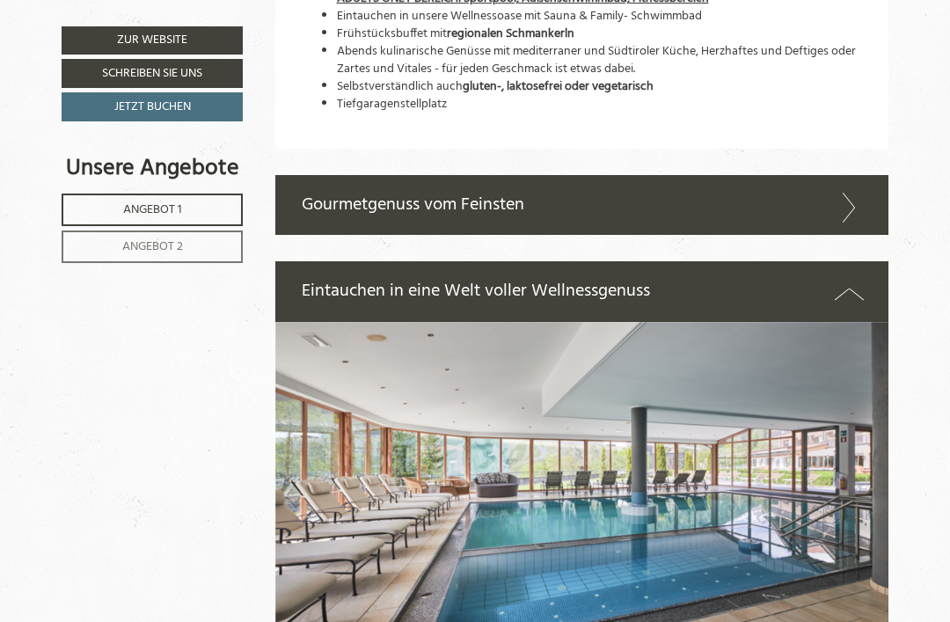
scroll to position [3937, 0]
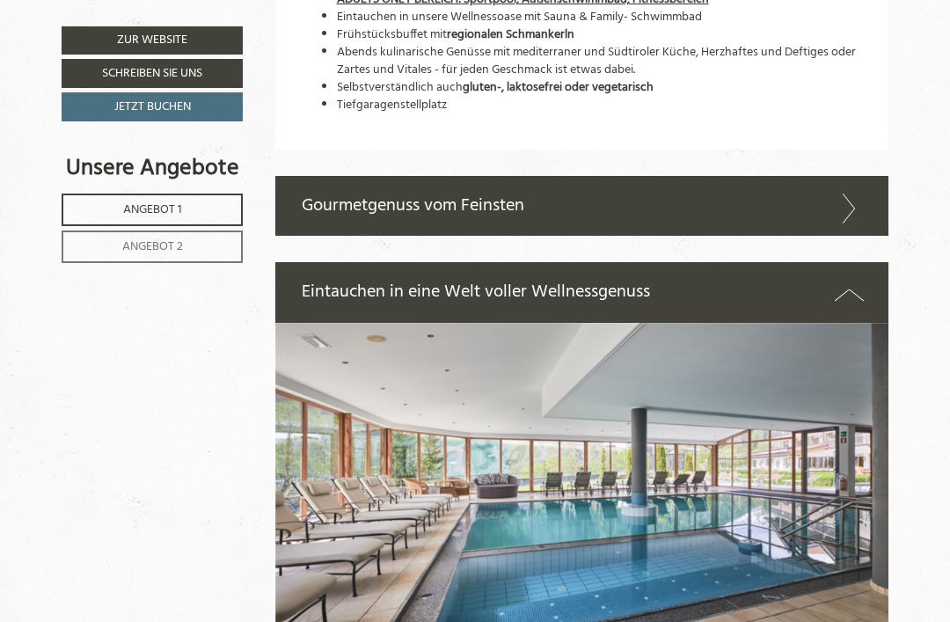
click at [857, 193] on icon at bounding box center [849, 208] width 26 height 30
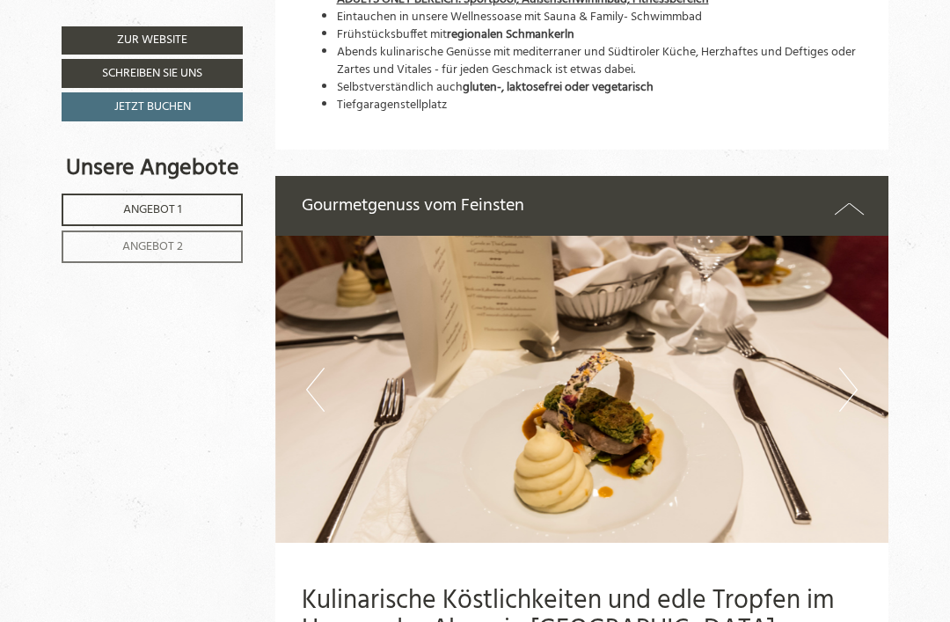
click at [862, 355] on img at bounding box center [582, 389] width 614 height 307
click at [864, 359] on img at bounding box center [582, 389] width 614 height 307
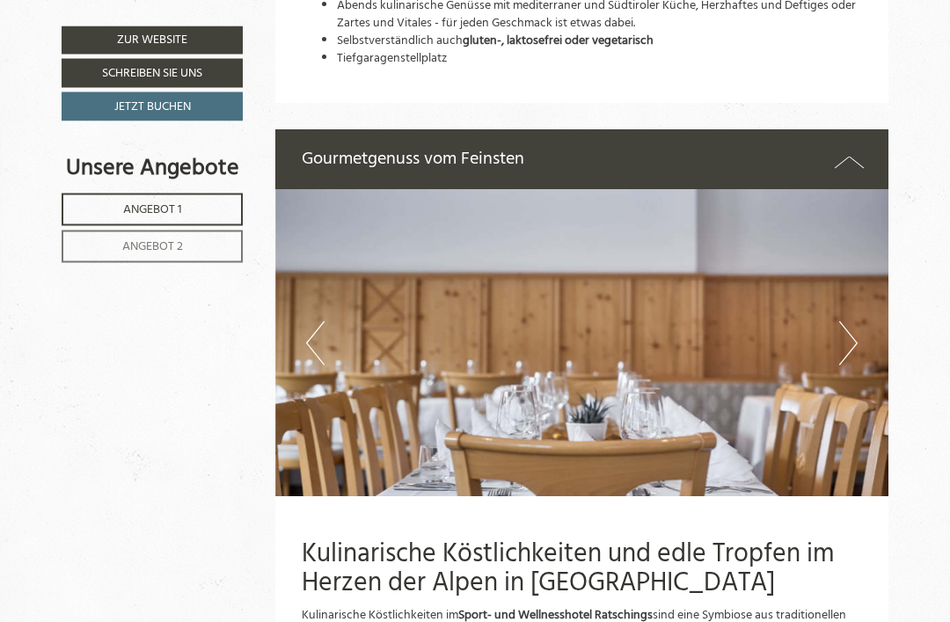
scroll to position [3983, 0]
click at [146, 32] on link "Zur Website" at bounding box center [152, 40] width 181 height 28
